Goal: Transaction & Acquisition: Purchase product/service

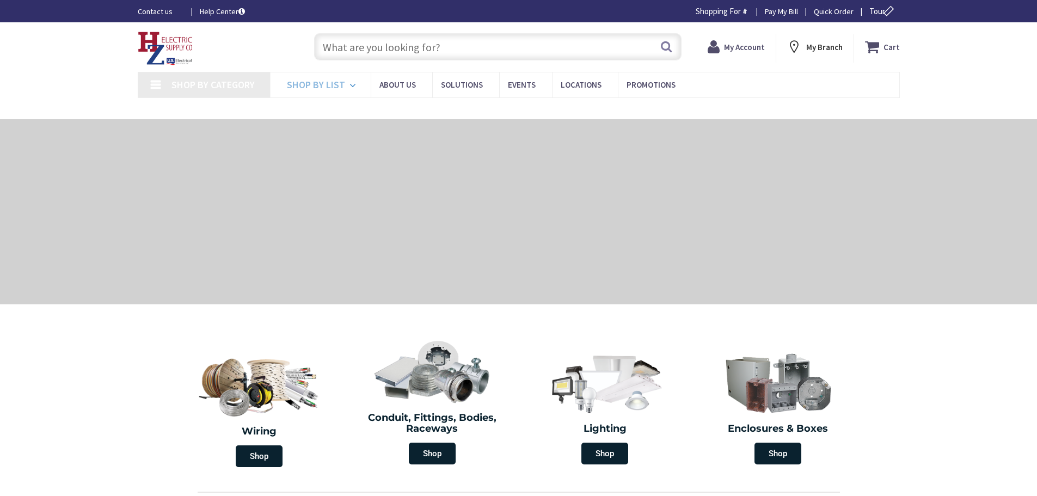
type input "[PERSON_NAME][GEOGRAPHIC_DATA], [GEOGRAPHIC_DATA]"
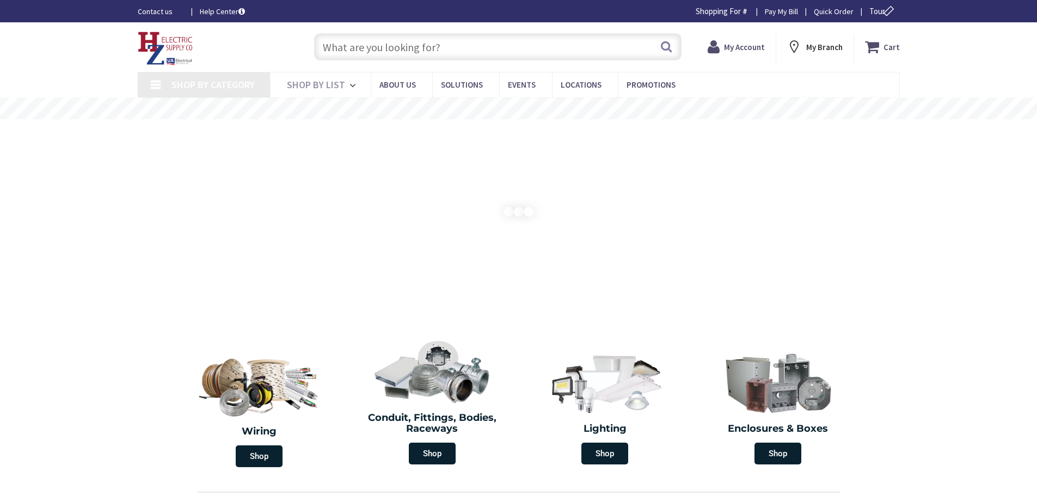
click at [373, 53] on input "text" at bounding box center [497, 46] width 367 height 27
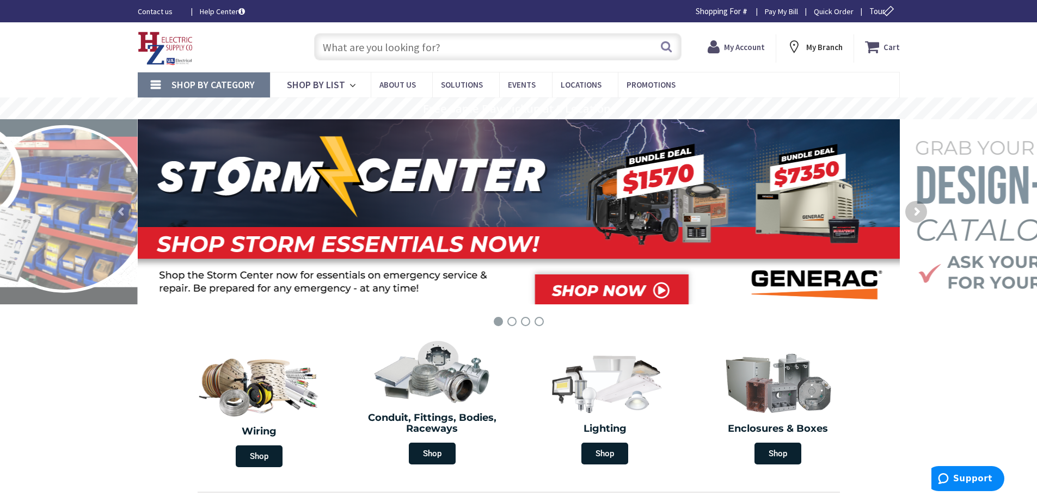
type input "s"
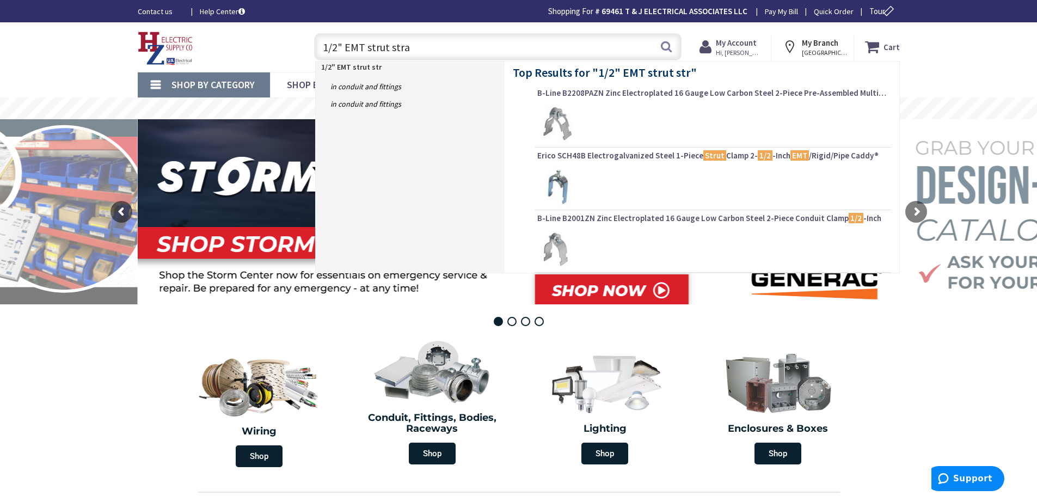
type input "1/2" EMT strut strap"
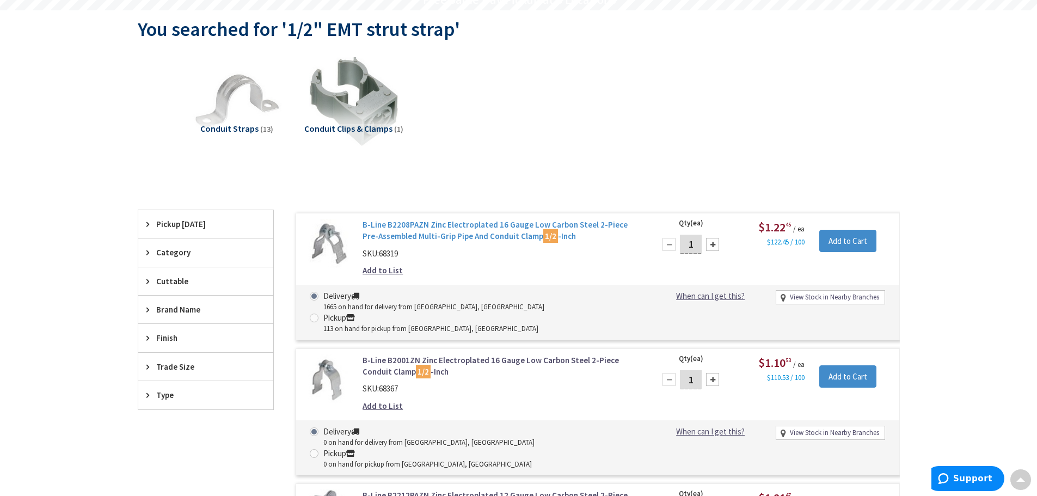
scroll to position [110, 0]
